Goal: Information Seeking & Learning: Find specific fact

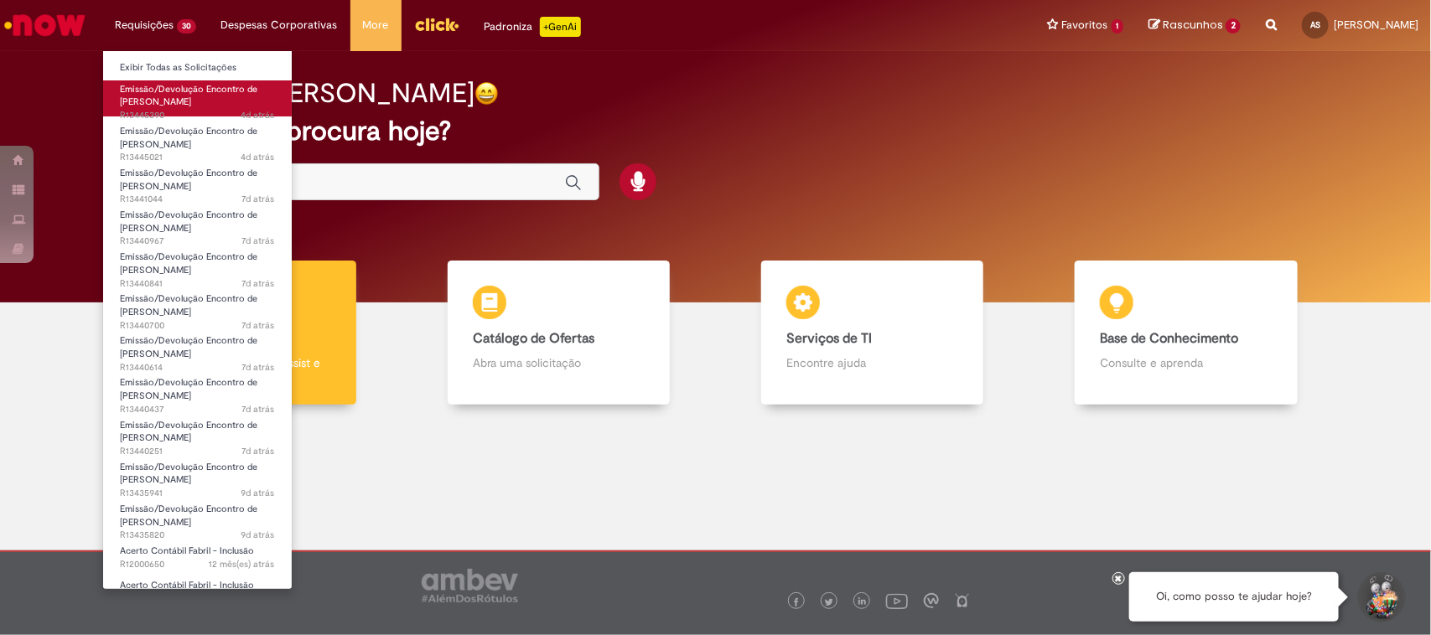
click at [151, 99] on span "Emissão/Devolução Encontro de [PERSON_NAME]" at bounding box center [188, 96] width 137 height 26
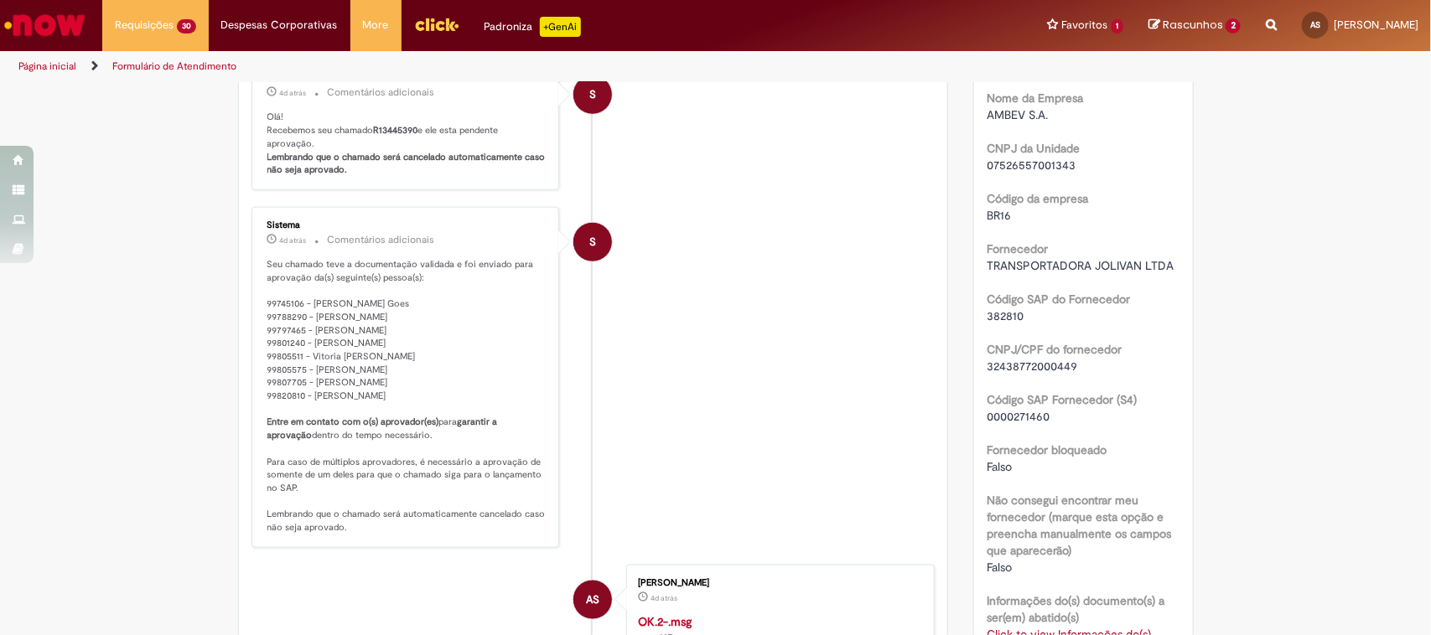
scroll to position [830, 0]
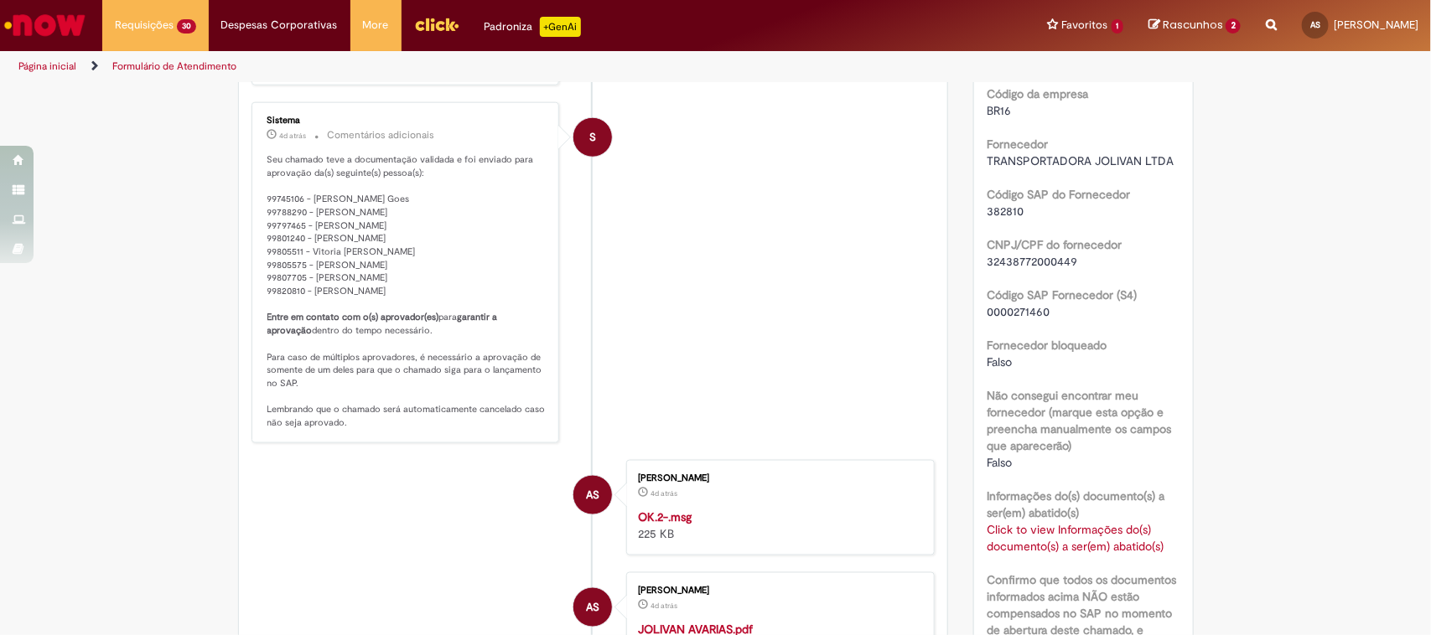
click at [1029, 551] on link "Click to view Informações do(s) documento(s) a ser(em) abatido(s)" at bounding box center [1075, 538] width 177 height 32
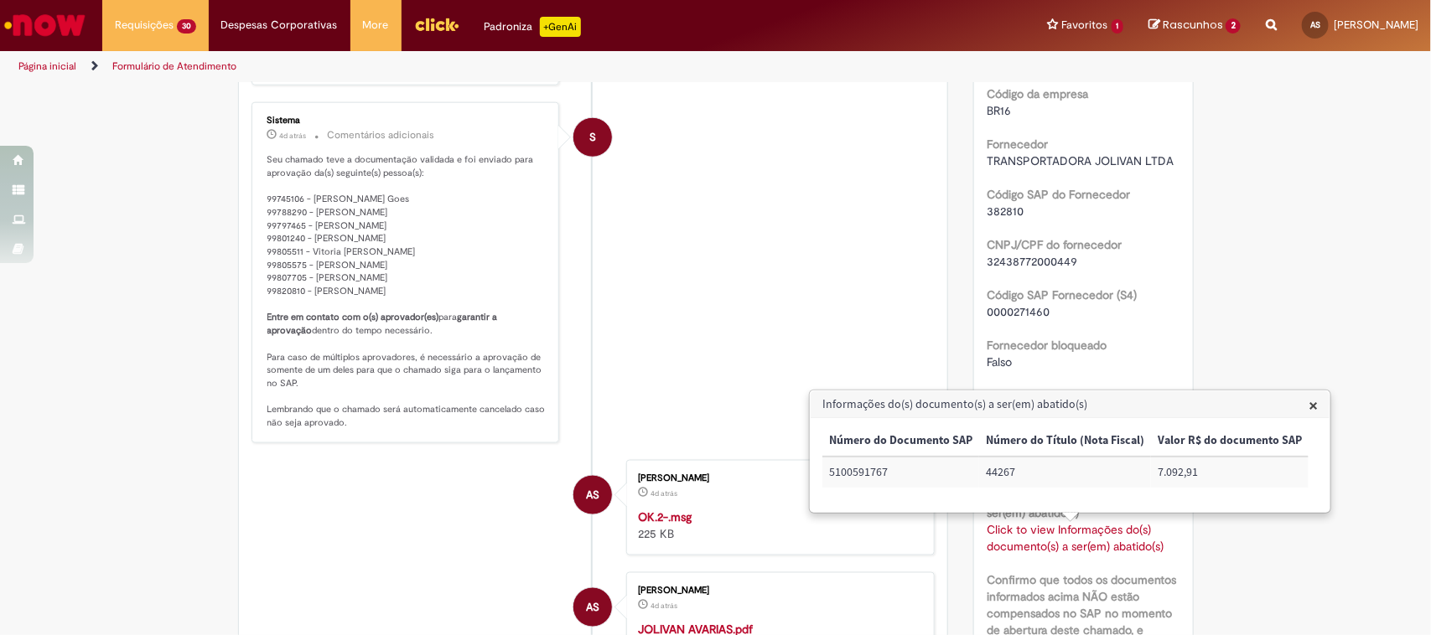
click at [693, 323] on li "S Sistema 4d atrás 4 dias atrás Comentários adicionais Seu chamado teve a docum…" at bounding box center [593, 272] width 684 height 341
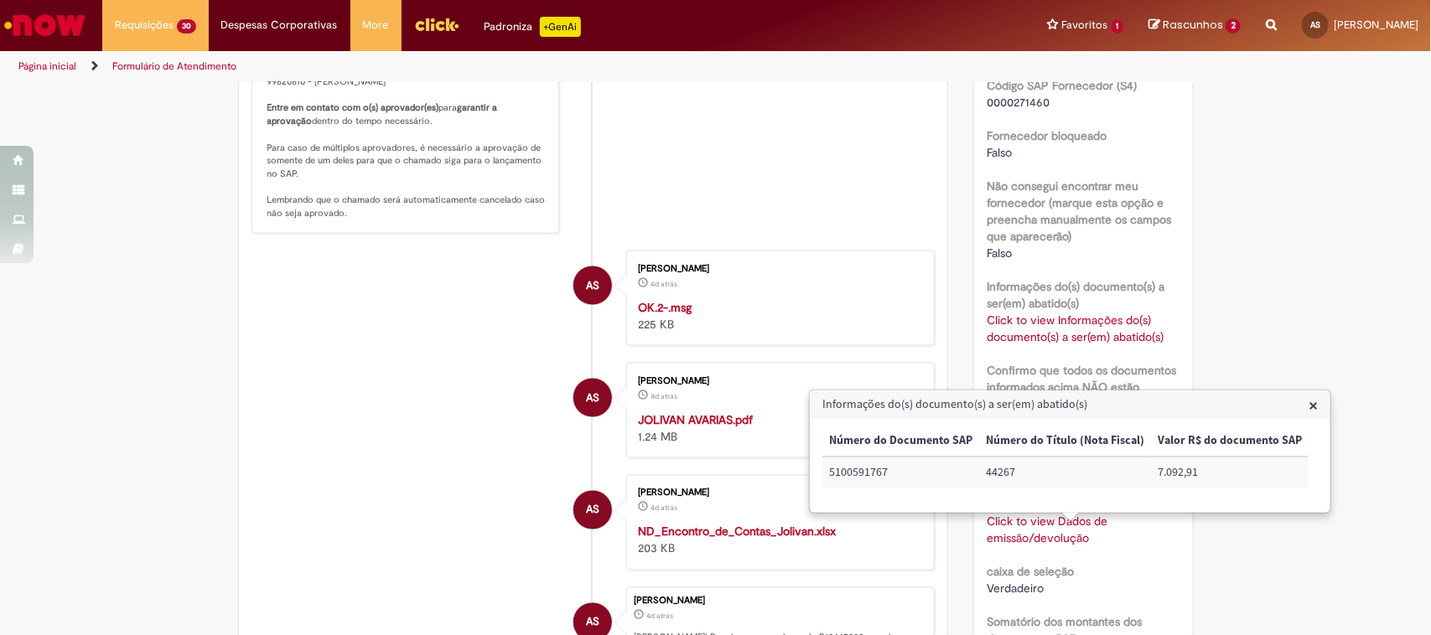
click at [1313, 404] on div "Informações do(s) documento(s) a ser(em) abatido(s) × Número do Documento SAP N…" at bounding box center [1070, 451] width 519 height 121
click at [1309, 404] on span "×" at bounding box center [1313, 405] width 9 height 23
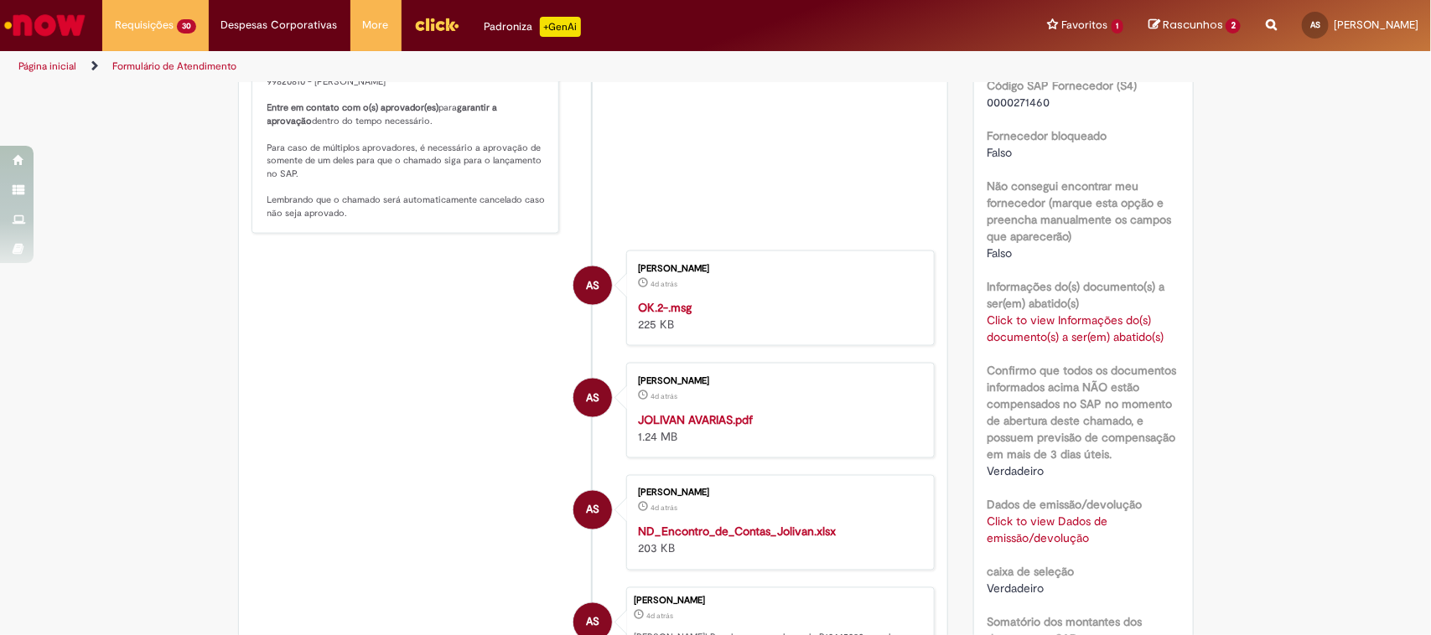
click at [1055, 534] on link "Click to view Dados de emissão/devolução" at bounding box center [1047, 530] width 121 height 32
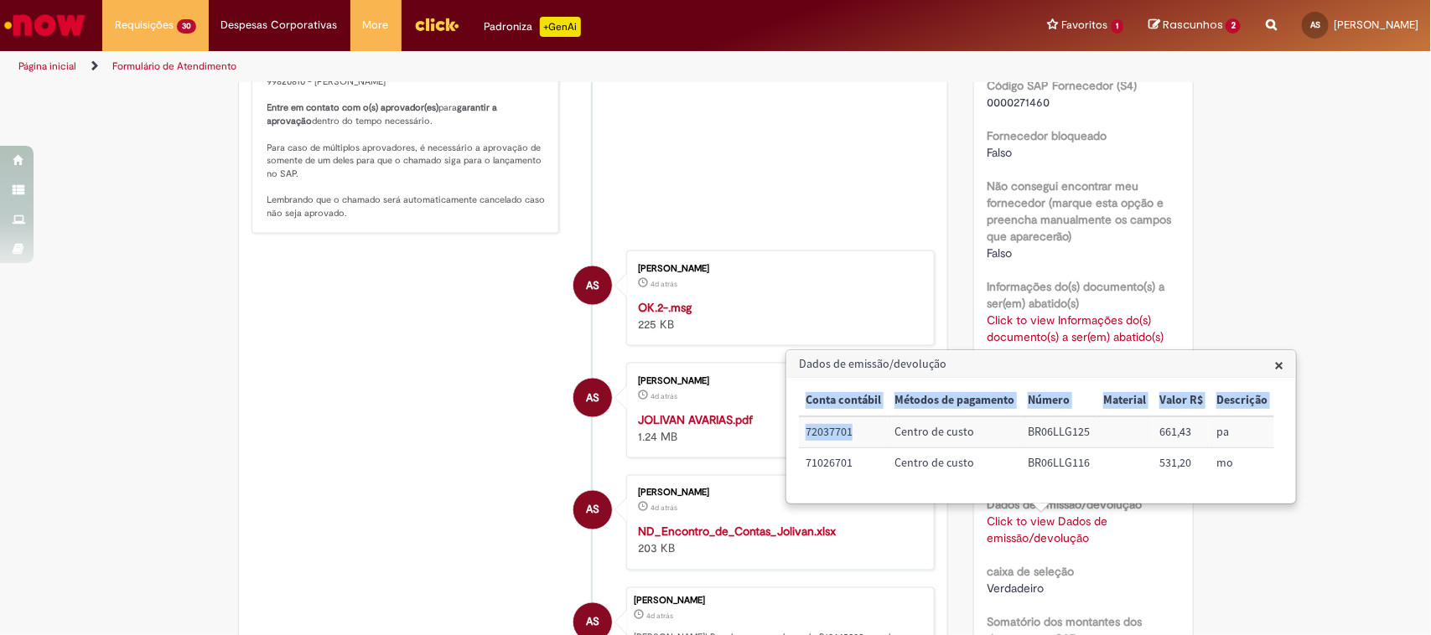
drag, startPoint x: 857, startPoint y: 430, endPoint x: 789, endPoint y: 442, distance: 68.9
click at [789, 442] on div "× Conta contábil Métodos de pagamento Número Material Valor R$ Descrição 720377…" at bounding box center [1041, 440] width 508 height 125
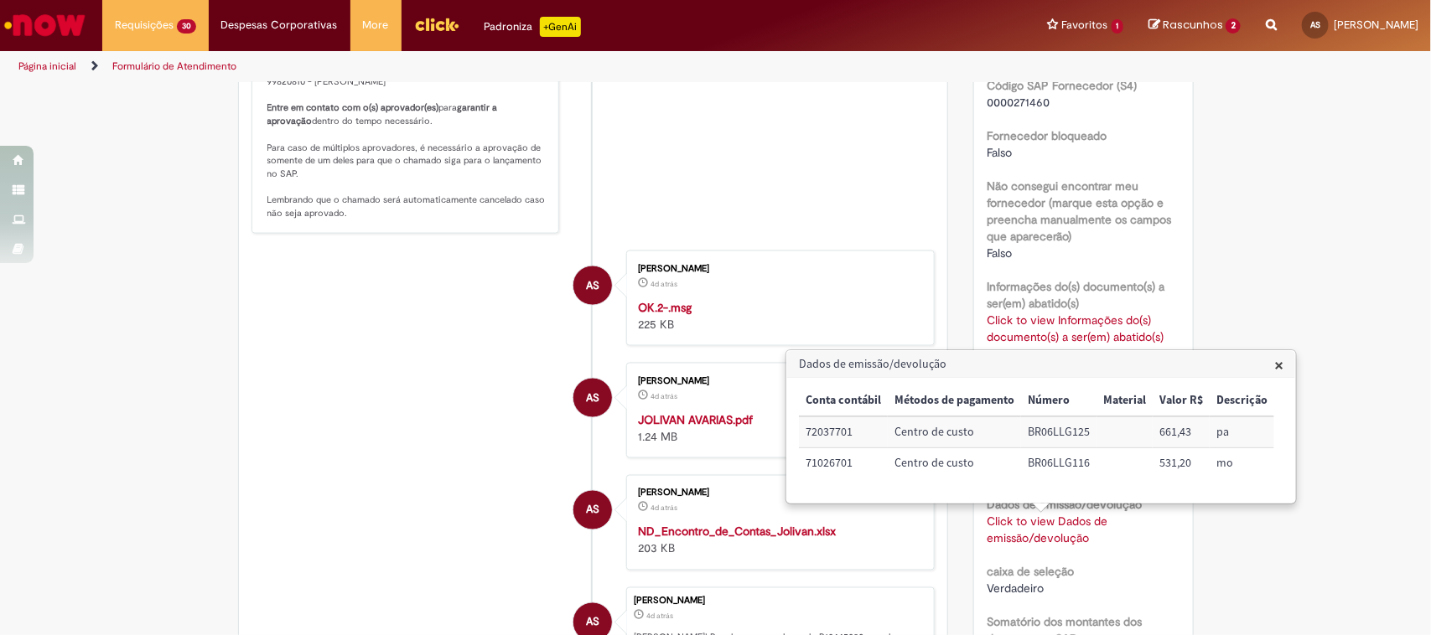
click at [827, 451] on td "71026701" at bounding box center [843, 463] width 89 height 30
drag, startPoint x: 851, startPoint y: 438, endPoint x: 806, endPoint y: 442, distance: 44.6
click at [806, 442] on td "72037701" at bounding box center [843, 432] width 89 height 31
copy td "72037701"
drag, startPoint x: 1098, startPoint y: 434, endPoint x: 1023, endPoint y: 436, distance: 75.5
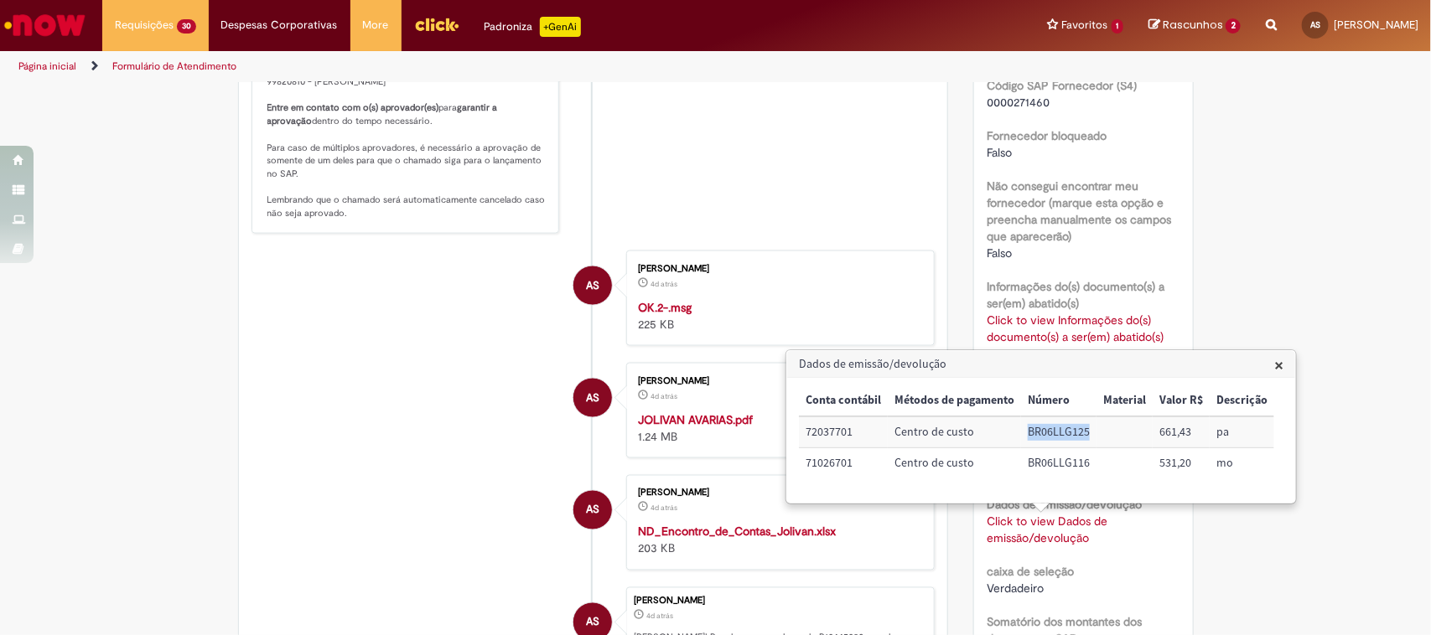
click at [1023, 436] on tr "72037701 Centro de custo BR06LLG125 661,43 pa" at bounding box center [1036, 432] width 475 height 31
copy td "BR06LLG125"
drag, startPoint x: 856, startPoint y: 428, endPoint x: 806, endPoint y: 433, distance: 49.8
click at [806, 433] on td "72037701" at bounding box center [843, 432] width 89 height 31
copy td "72037701"
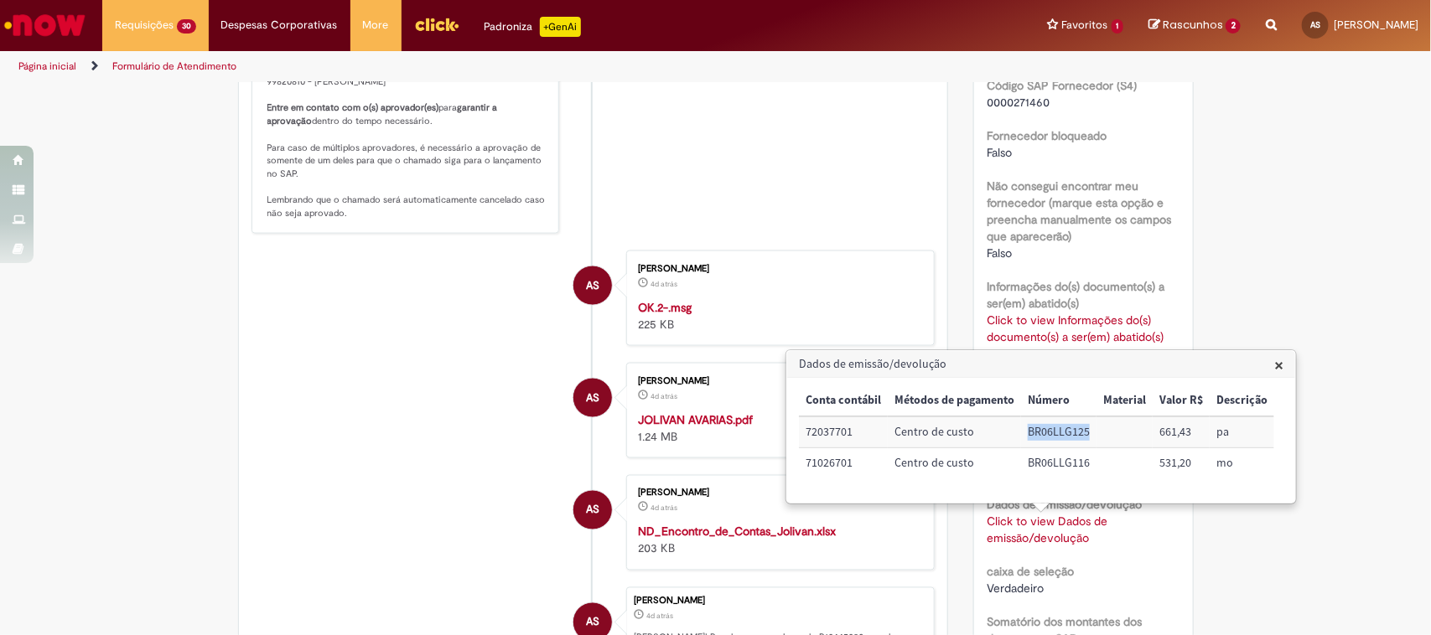
drag, startPoint x: 1096, startPoint y: 437, endPoint x: 1021, endPoint y: 446, distance: 75.2
click at [1021, 446] on tr "72037701 Centro de custo BR06LLG125 661,43 pa" at bounding box center [1036, 432] width 475 height 31
copy td "BR06LLG125"
click at [847, 429] on td "72037701" at bounding box center [843, 432] width 89 height 31
drag, startPoint x: 857, startPoint y: 434, endPoint x: 801, endPoint y: 438, distance: 56.3
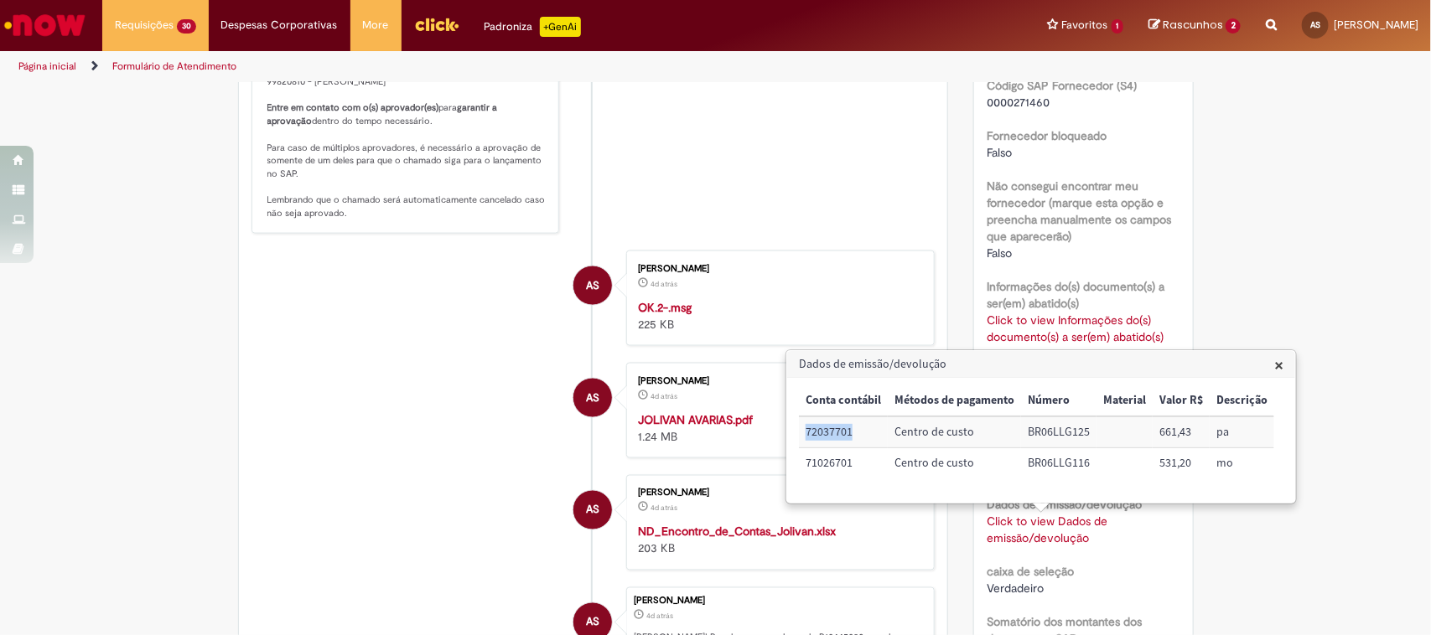
click at [801, 438] on td "72037701" at bounding box center [843, 432] width 89 height 31
copy td "72037701"
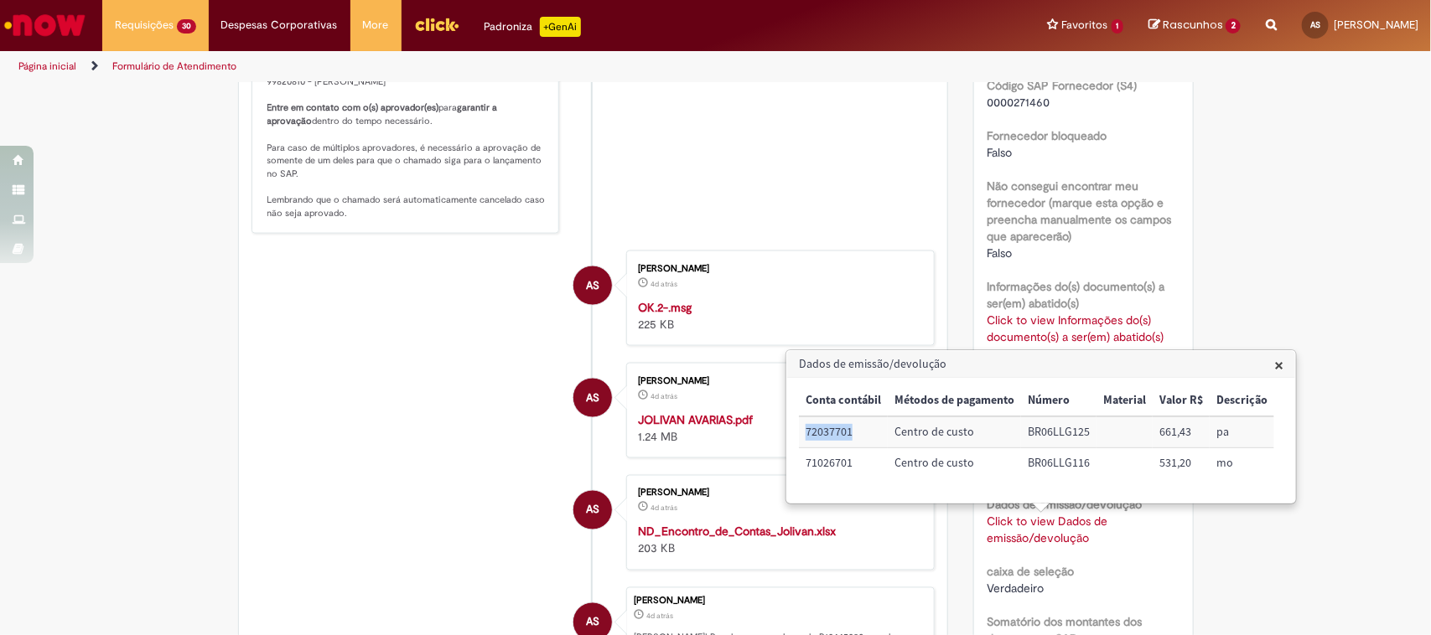
copy td "72037701"
